Goal: Task Accomplishment & Management: Manage account settings

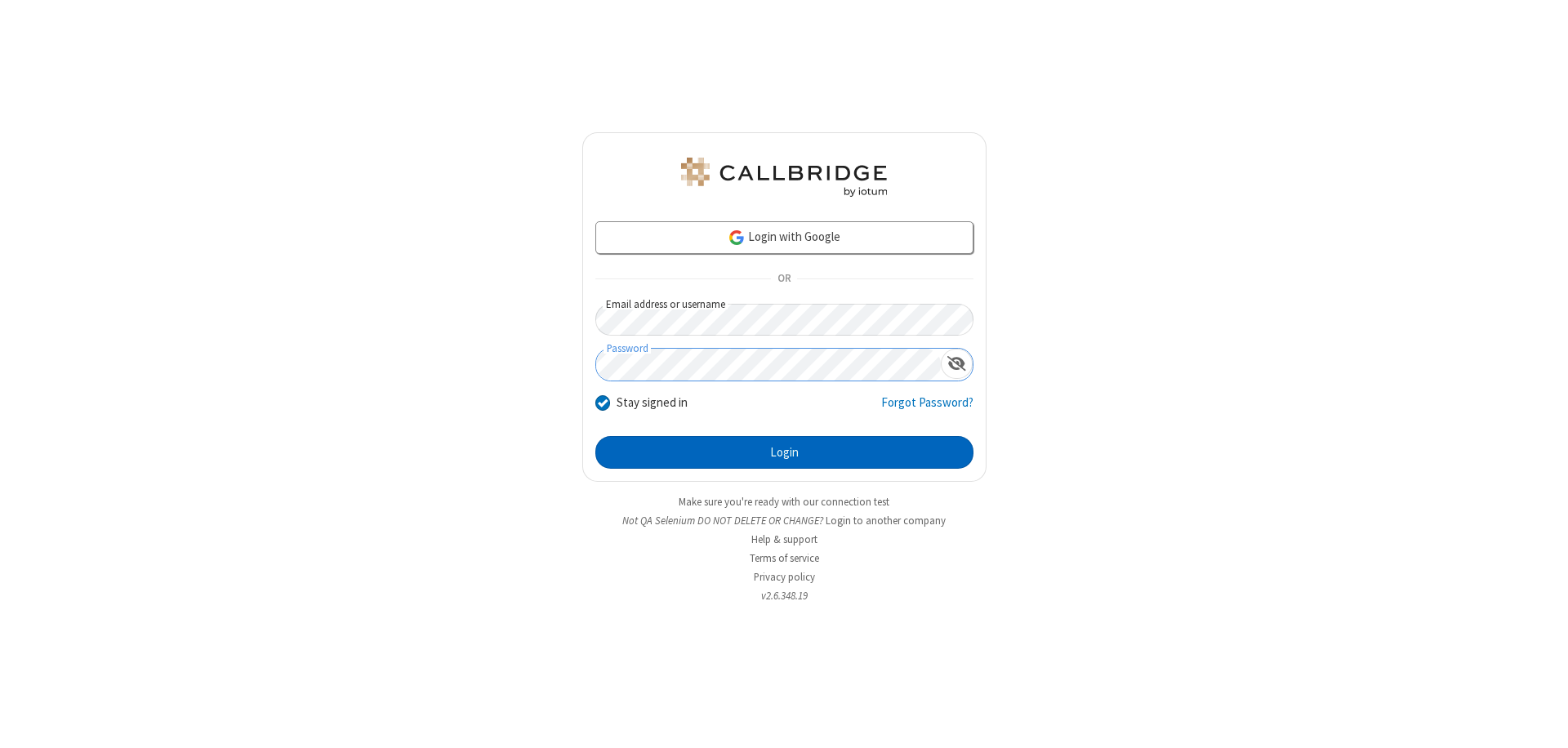
click at [784, 453] on button "Login" at bounding box center [784, 453] width 378 height 33
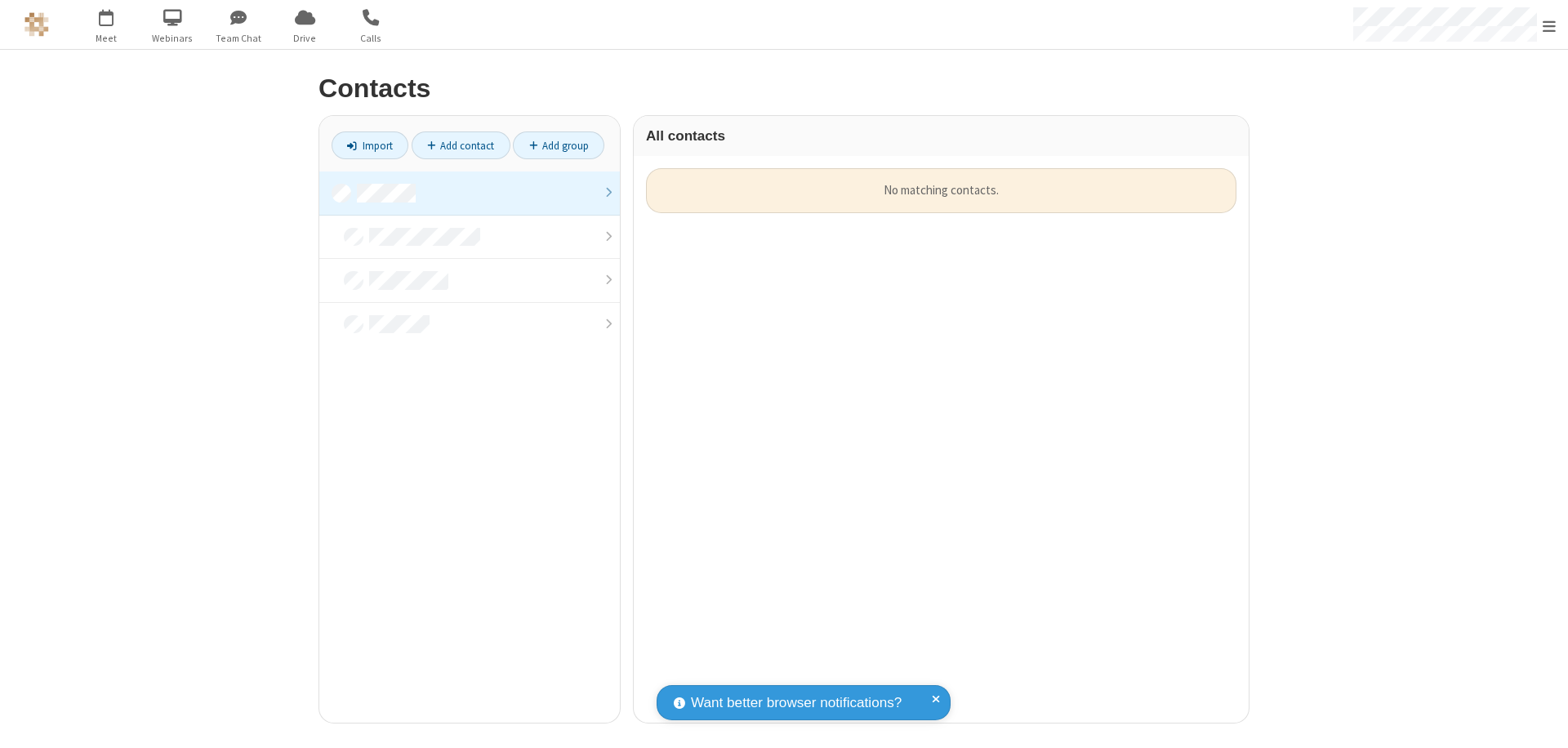
scroll to position [554, 603]
click at [469, 193] on link at bounding box center [470, 193] width 301 height 44
click at [461, 146] on link "Add contact" at bounding box center [461, 146] width 99 height 28
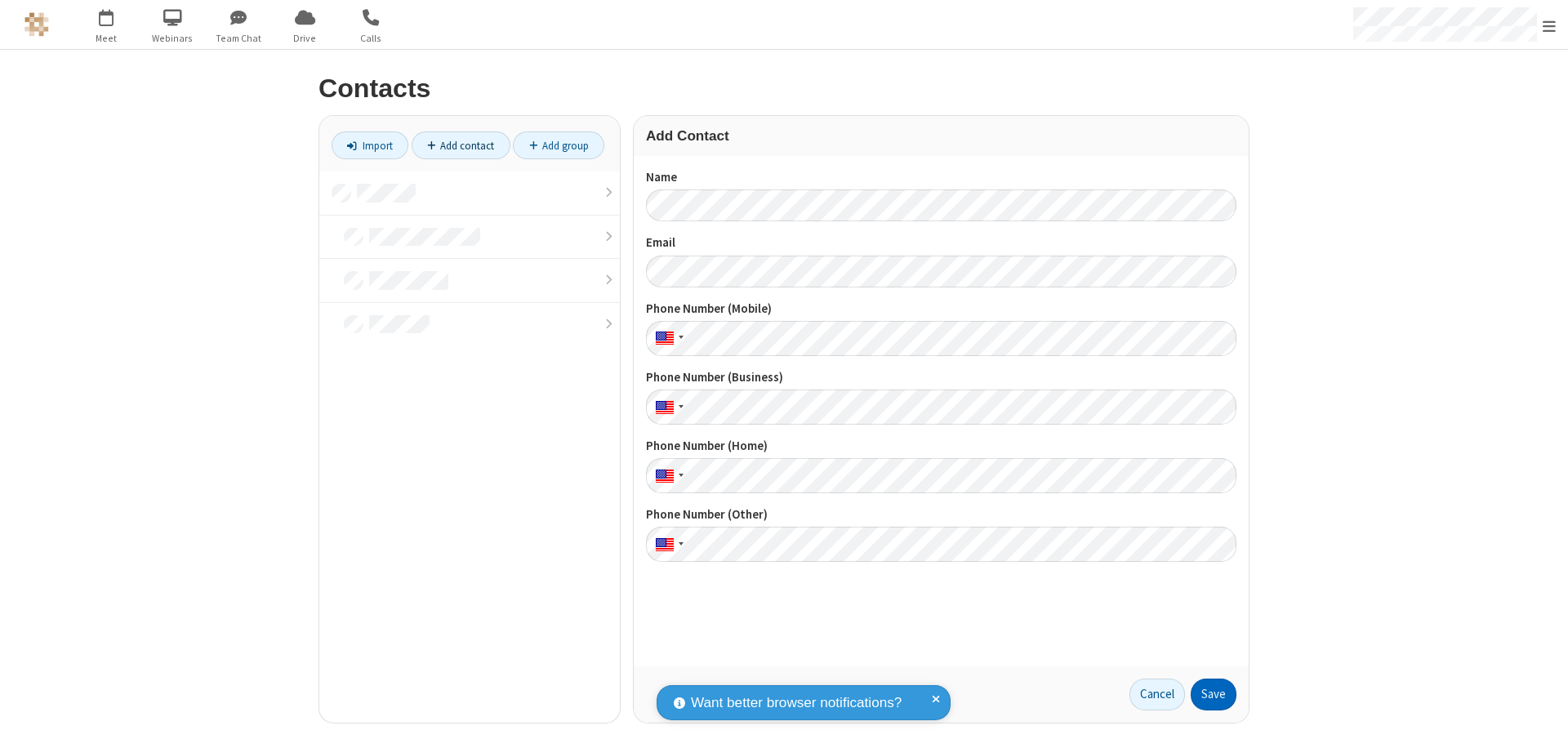
click at [1213, 695] on button "Save" at bounding box center [1213, 695] width 46 height 33
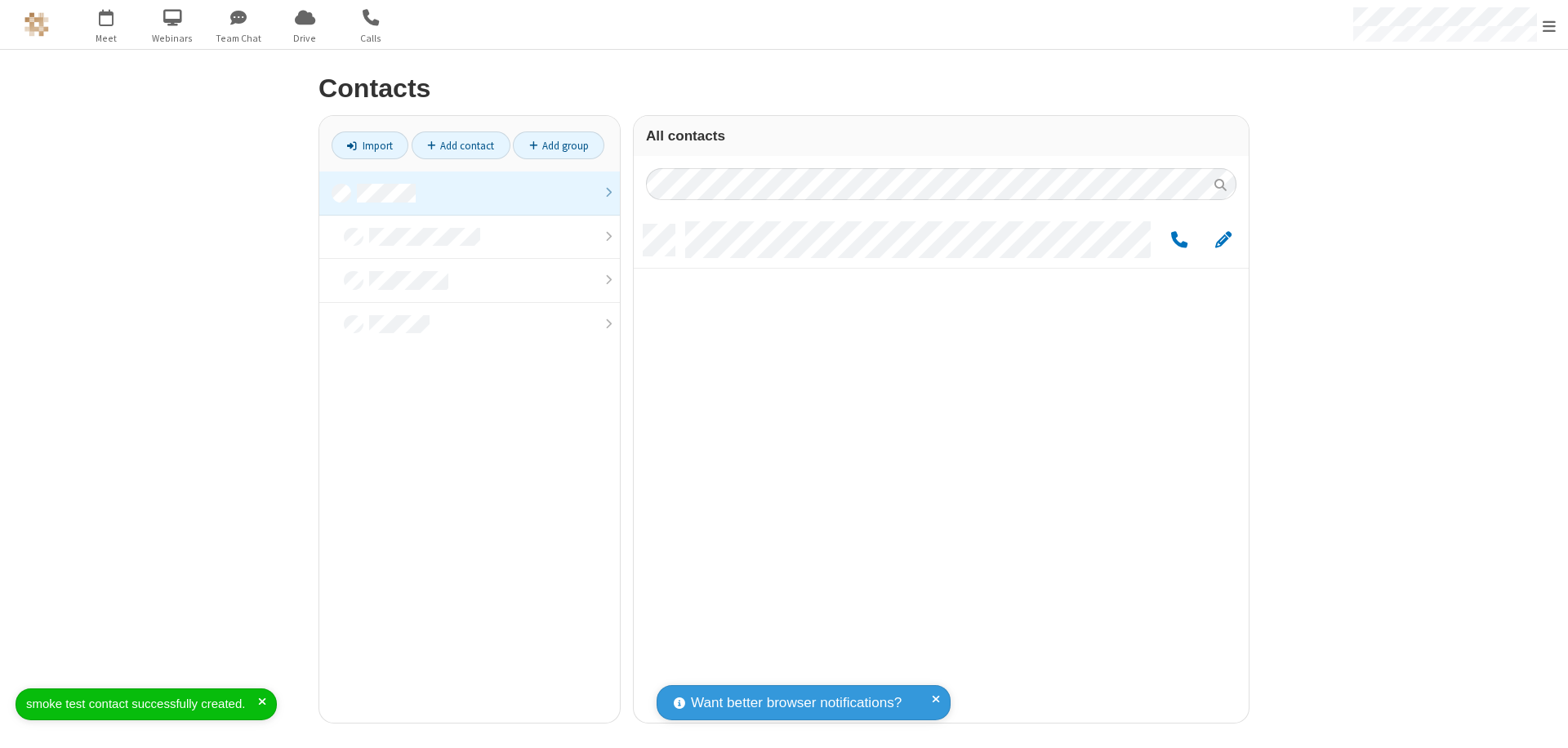
scroll to position [498, 603]
click at [461, 146] on link "Add contact" at bounding box center [461, 146] width 99 height 28
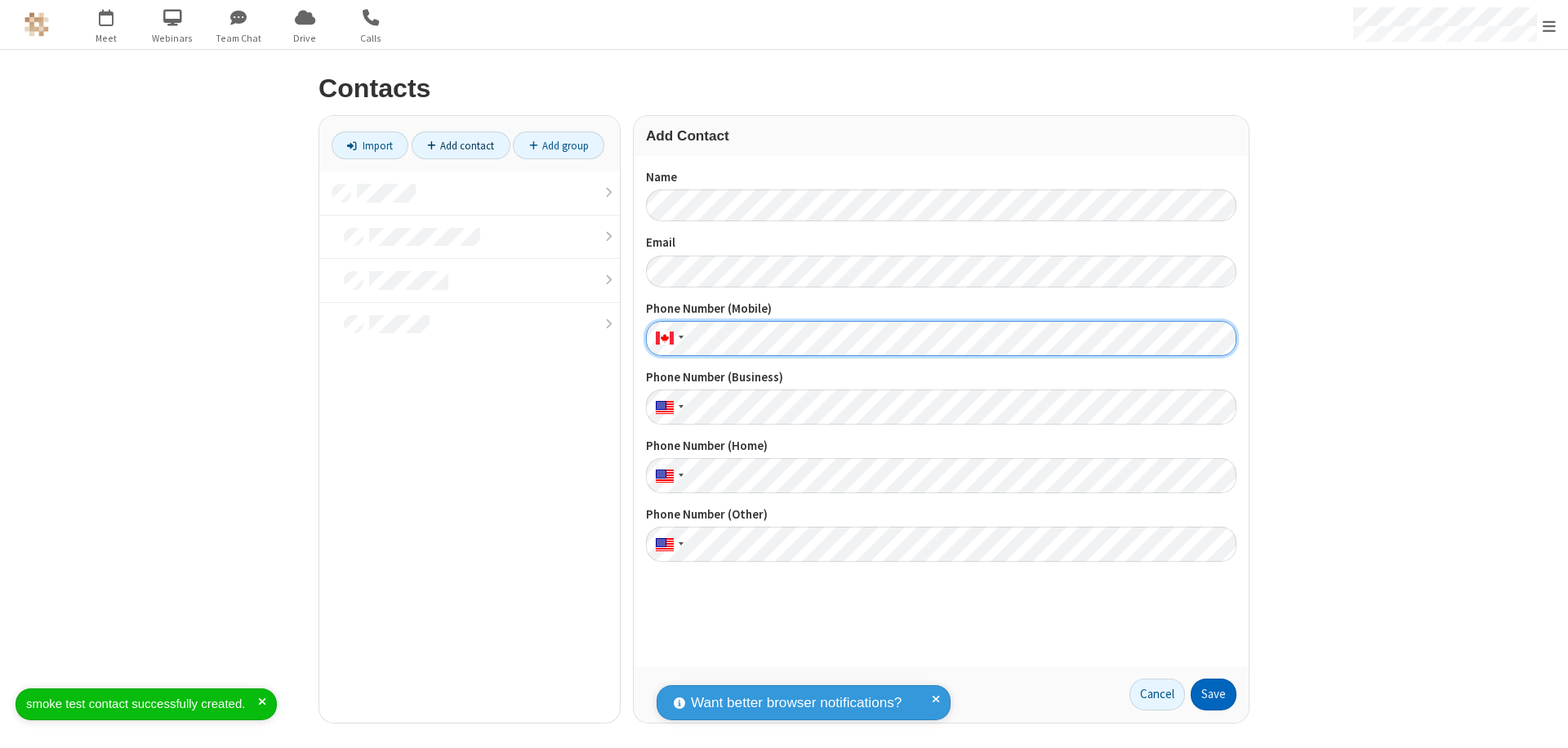
click at [1213, 695] on button "Save" at bounding box center [1213, 695] width 46 height 33
